Goal: Find specific page/section: Find specific page/section

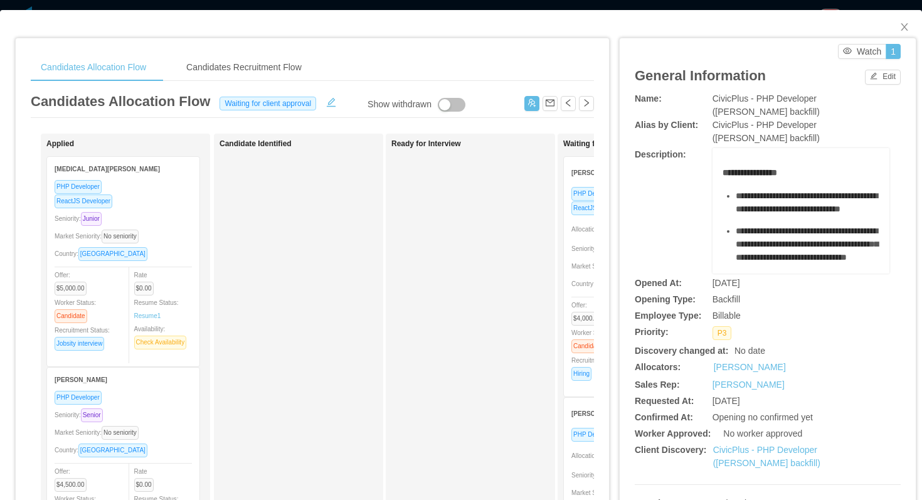
scroll to position [0, 55]
